Goal: Check status: Check status

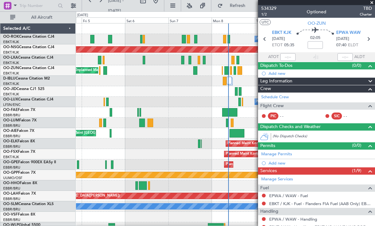
click at [371, 3] on span at bounding box center [371, 3] width 6 height 6
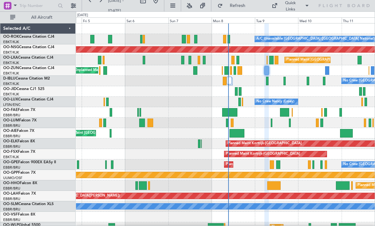
type input "0"
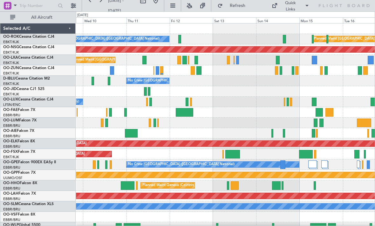
click at [237, 58] on div at bounding box center [237, 60] width 3 height 9
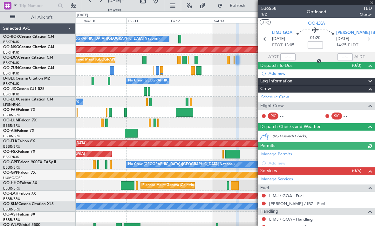
click at [371, 3] on div at bounding box center [316, 2] width 117 height 5
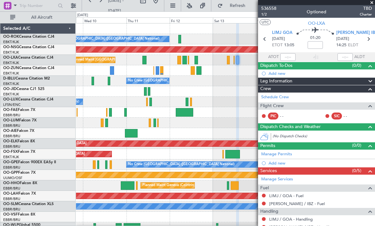
click at [371, 3] on span at bounding box center [371, 3] width 6 height 6
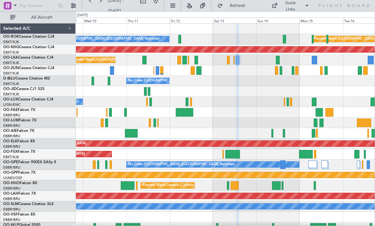
type input "0"
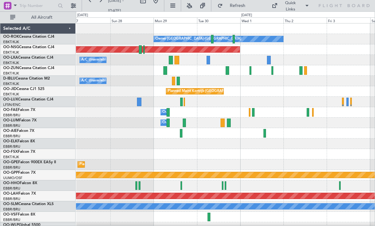
click at [226, 71] on div at bounding box center [226, 70] width 3 height 9
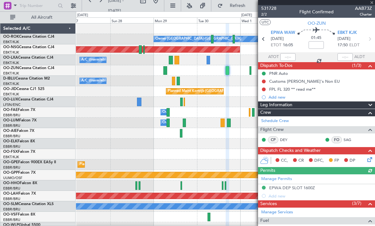
click at [371, 5] on div at bounding box center [316, 2] width 117 height 5
click at [371, 3] on span at bounding box center [371, 3] width 6 height 6
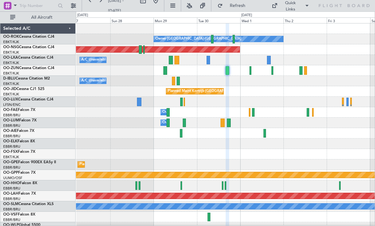
type input "0"
click at [249, 71] on div at bounding box center [250, 70] width 2 height 9
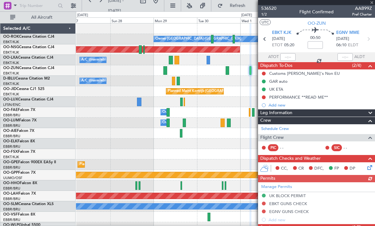
click at [371, 5] on span "AAB99Z" at bounding box center [362, 8] width 20 height 7
click at [371, 3] on div at bounding box center [316, 2] width 117 height 5
click at [369, 4] on span at bounding box center [371, 3] width 6 height 6
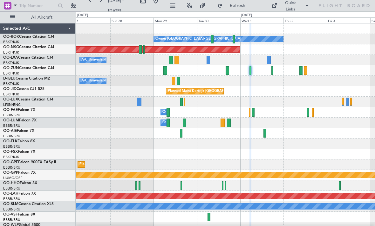
type input "0"
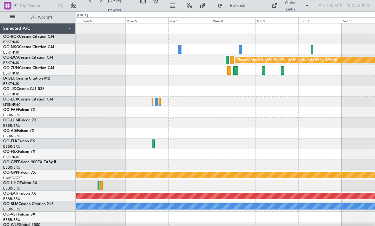
click at [182, 49] on div at bounding box center [225, 49] width 298 height 10
click at [178, 50] on div at bounding box center [179, 49] width 3 height 9
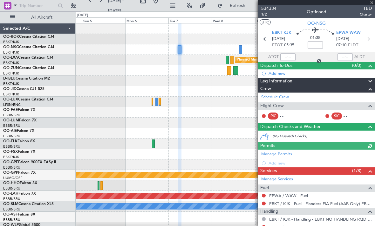
click at [371, 2] on div at bounding box center [316, 2] width 117 height 5
click at [372, 3] on div at bounding box center [316, 2] width 117 height 5
click at [373, 2] on div at bounding box center [316, 2] width 117 height 5
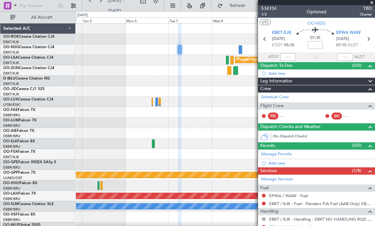
click at [371, 3] on span at bounding box center [371, 3] width 6 height 6
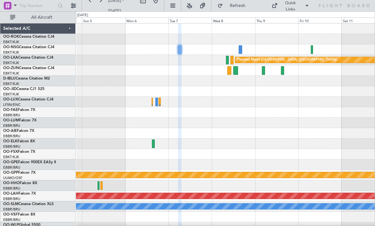
type input "0"
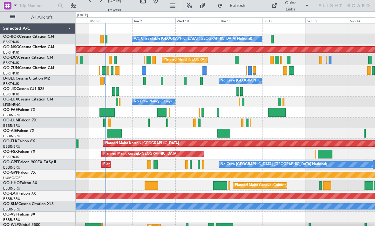
click at [250, 70] on div at bounding box center [249, 70] width 3 height 9
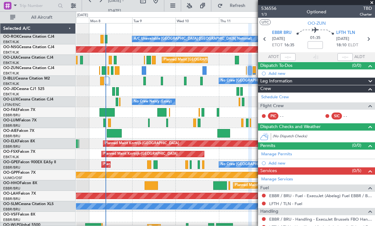
click at [371, 4] on span at bounding box center [371, 3] width 6 height 6
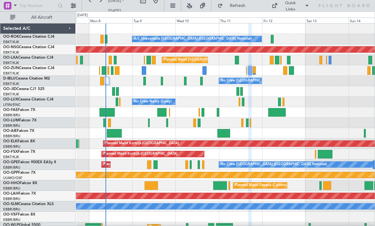
type input "0"
